Goal: Task Accomplishment & Management: Manage account settings

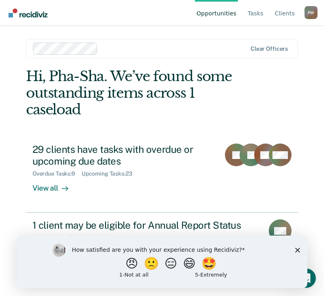
click at [297, 250] on icon "Close survey" at bounding box center [297, 250] width 5 height 5
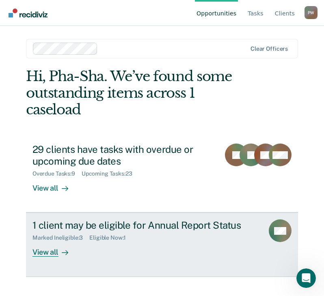
click at [54, 252] on div "View all" at bounding box center [54, 249] width 45 height 16
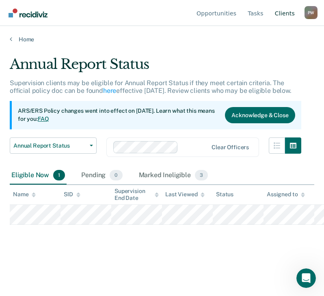
click at [284, 13] on link "Client s" at bounding box center [284, 13] width 23 height 26
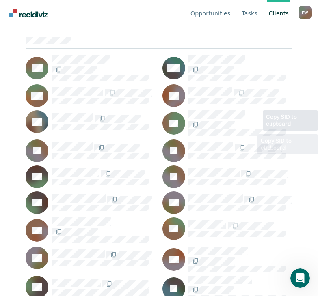
scroll to position [81, 0]
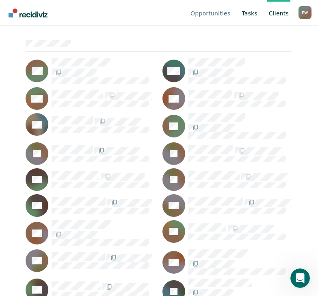
click at [254, 12] on link "Tasks" at bounding box center [249, 13] width 19 height 26
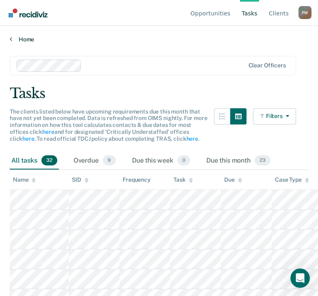
click at [26, 39] on link "Home" at bounding box center [159, 39] width 298 height 7
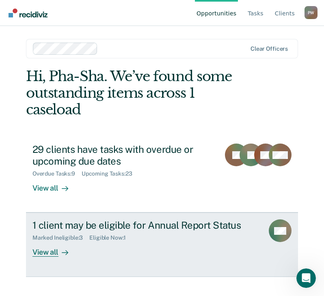
click at [101, 226] on div "1 client may be eligible for Annual Report Status" at bounding box center [144, 226] width 225 height 12
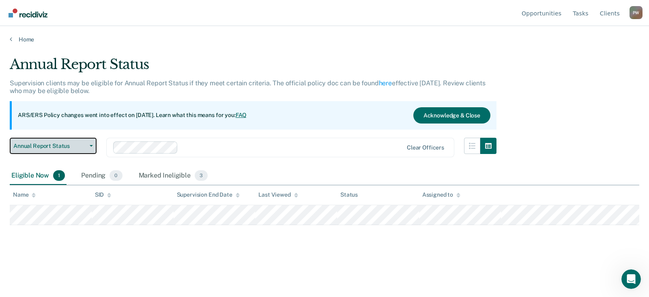
click at [78, 146] on span "Annual Report Status" at bounding box center [49, 145] width 73 height 7
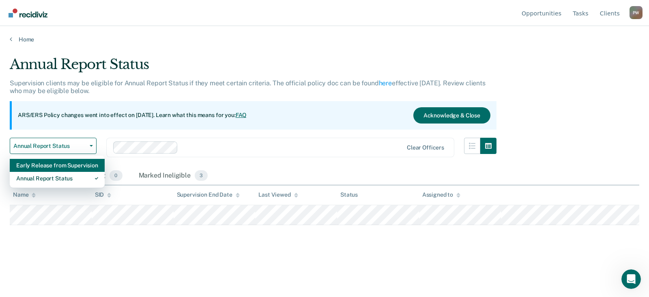
click at [72, 164] on div "Early Release from Supervision" at bounding box center [57, 165] width 82 height 13
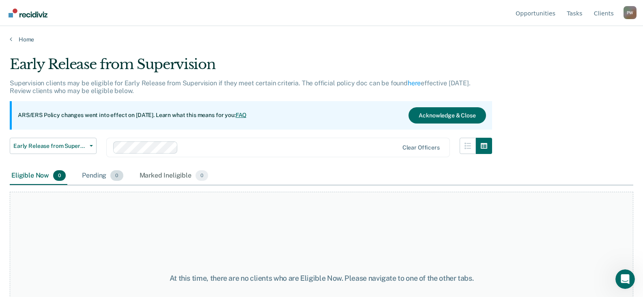
click at [99, 179] on div "Pending 0" at bounding box center [102, 176] width 44 height 18
click at [182, 172] on div "Marked Ineligible 0" at bounding box center [174, 176] width 72 height 18
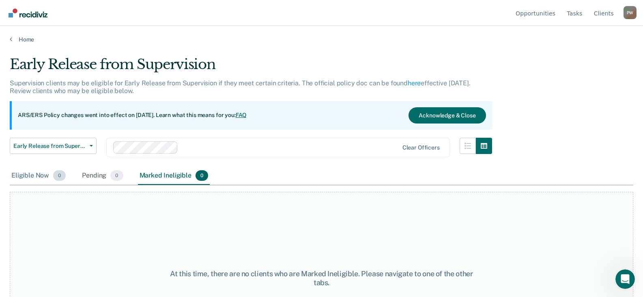
click at [46, 175] on div "Eligible Now 0" at bounding box center [39, 176] width 58 height 18
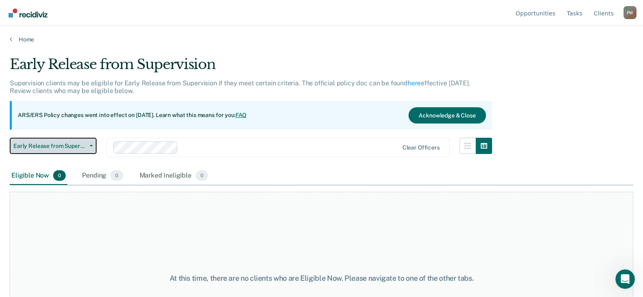
click at [80, 142] on span "Early Release from Supervision" at bounding box center [49, 145] width 73 height 7
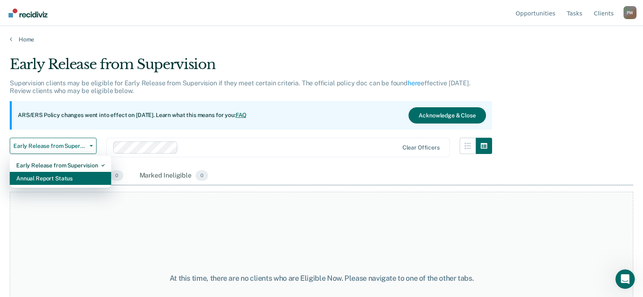
click at [50, 178] on div "Annual Report Status" at bounding box center [60, 178] width 88 height 13
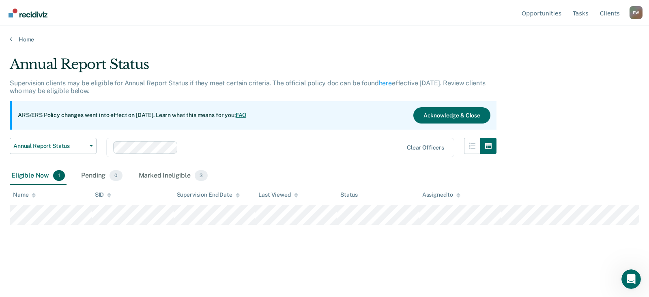
click at [323, 13] on div "P W" at bounding box center [636, 12] width 13 height 13
click at [323, 65] on link "Log Out" at bounding box center [603, 63] width 52 height 7
